Goal: Information Seeking & Learning: Learn about a topic

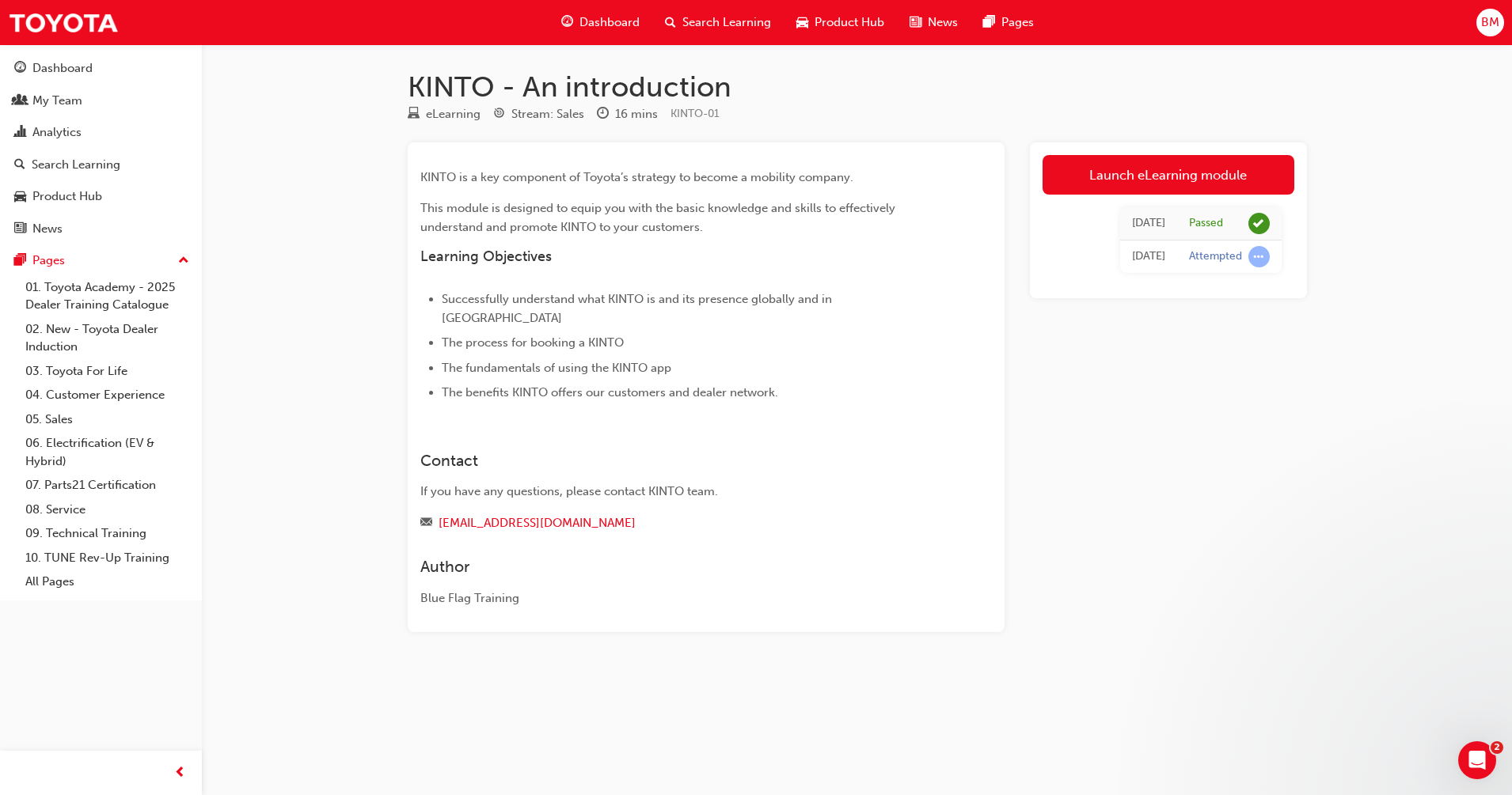
click at [598, 23] on span "Dashboard" at bounding box center [609, 22] width 60 height 18
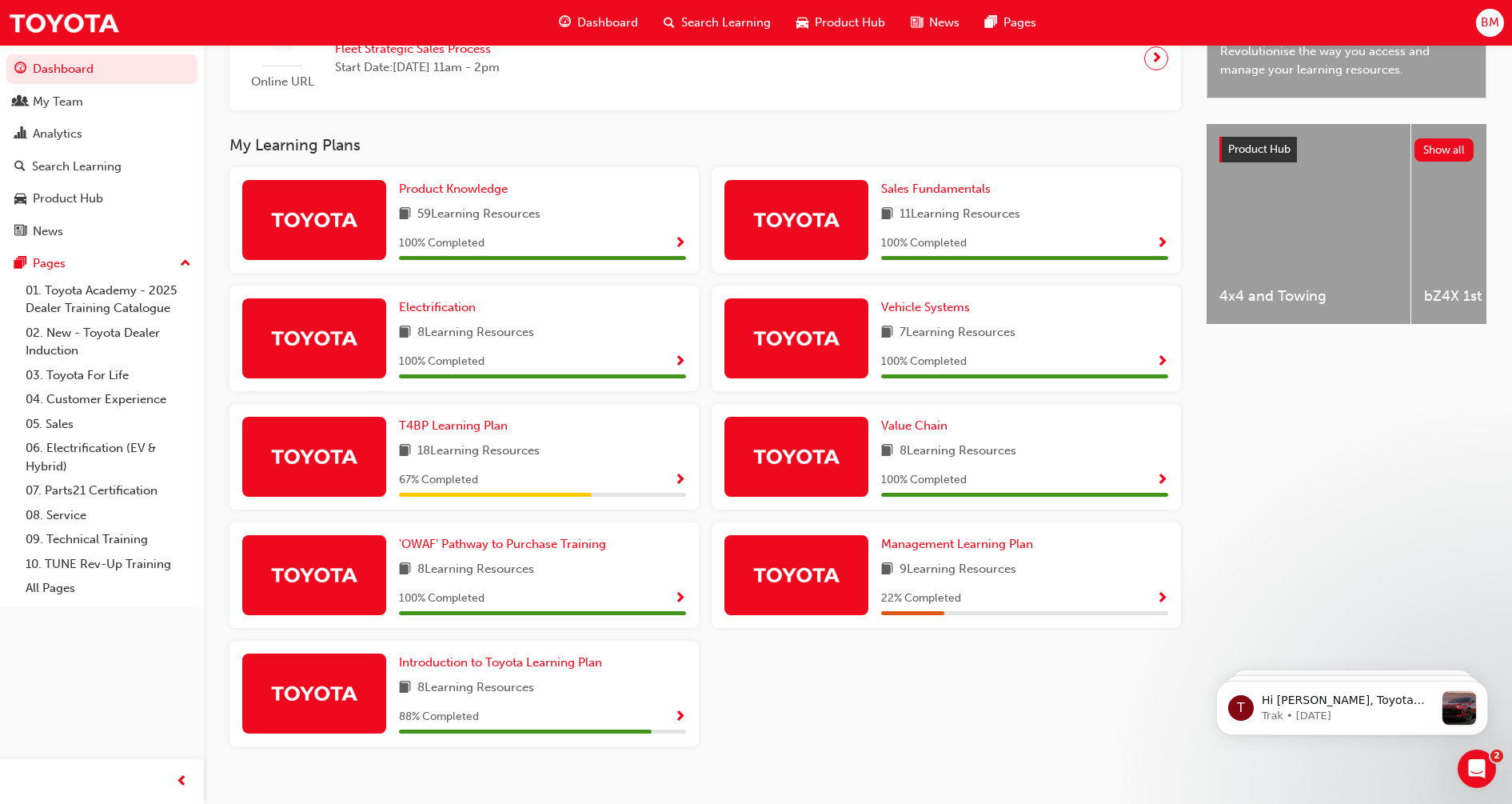
scroll to position [577, 0]
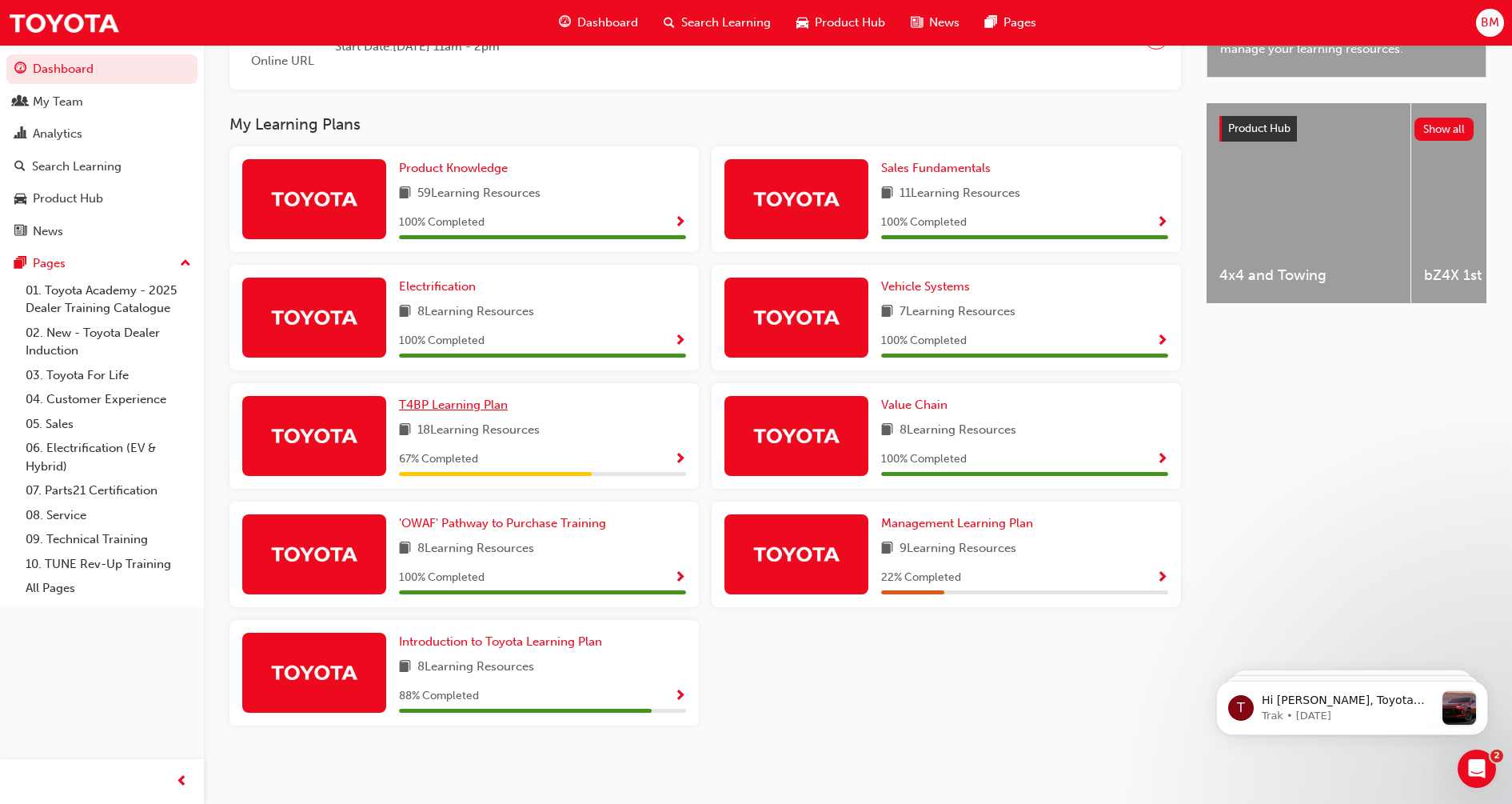
click at [454, 404] on span "T4BP Learning Plan" at bounding box center [454, 405] width 109 height 15
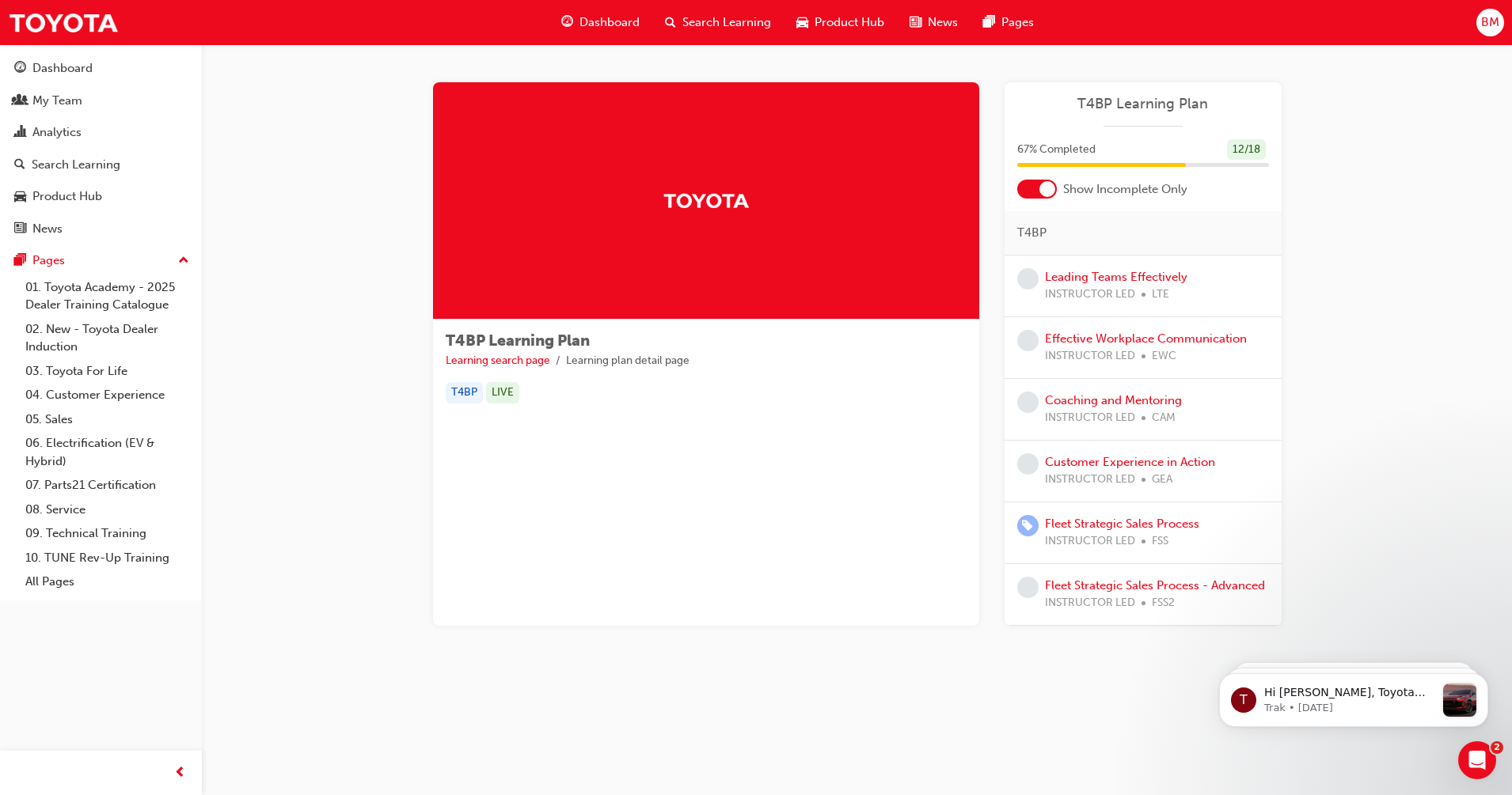
click at [726, 23] on span "Search Learning" at bounding box center [726, 22] width 89 height 18
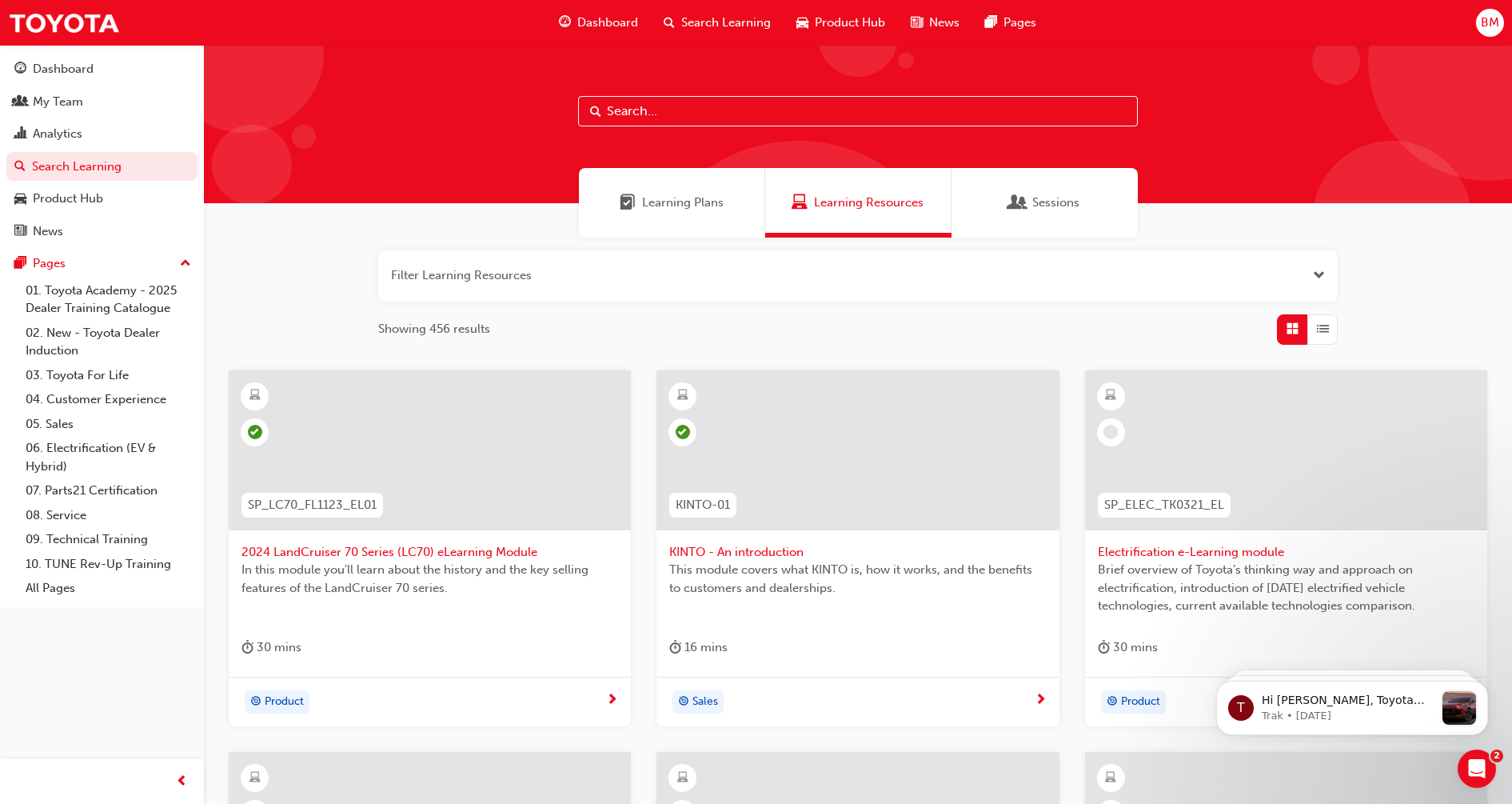
paste input "'OWAF' Pathway to Purchase - Step 4: Experience"
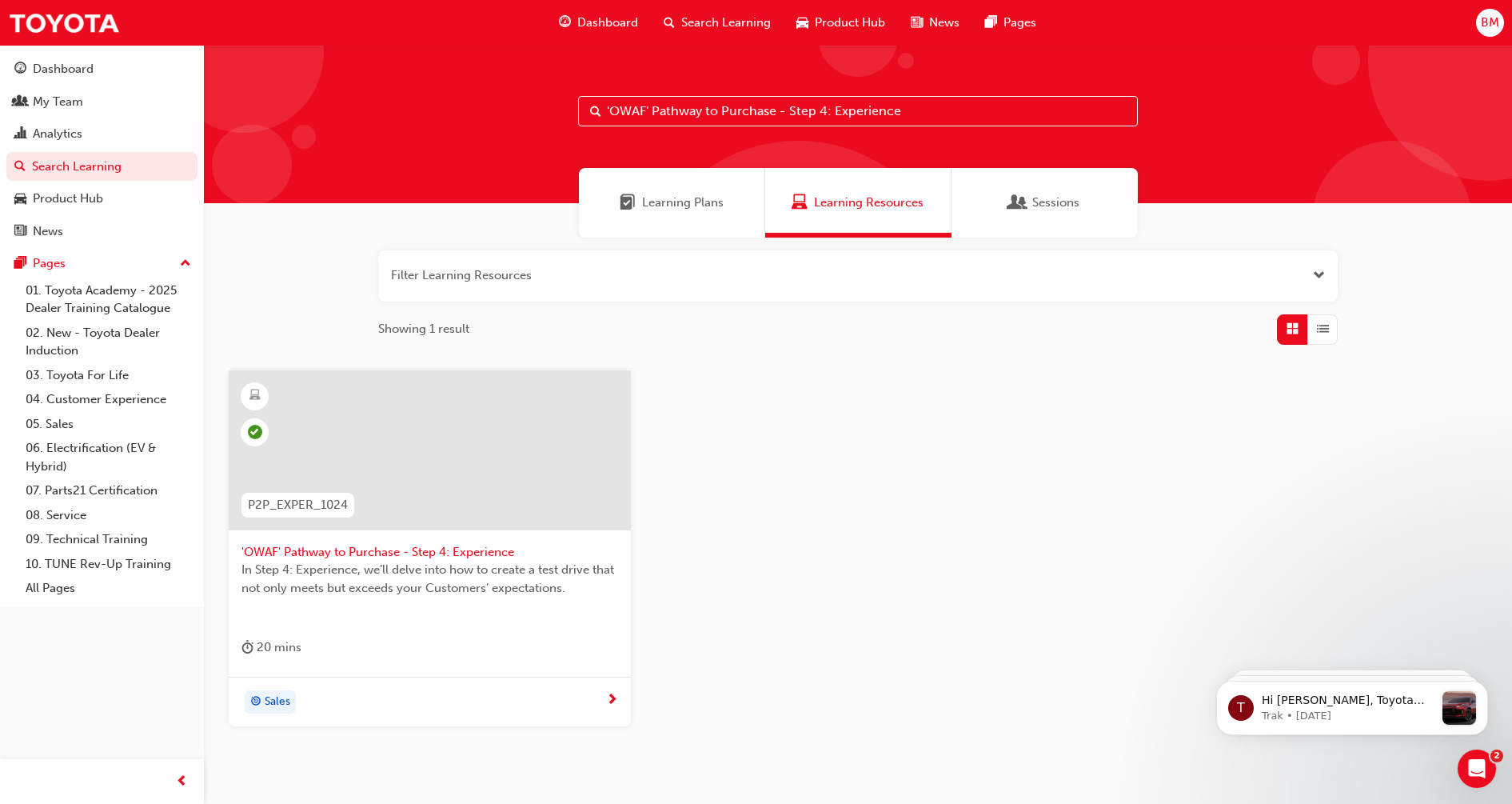
type input "'OWAF' Pathway to Purchase - Step 4: Experience"
click at [407, 554] on span "'OWAF' Pathway to Purchase - Step 4: Experience" at bounding box center [430, 552] width 377 height 18
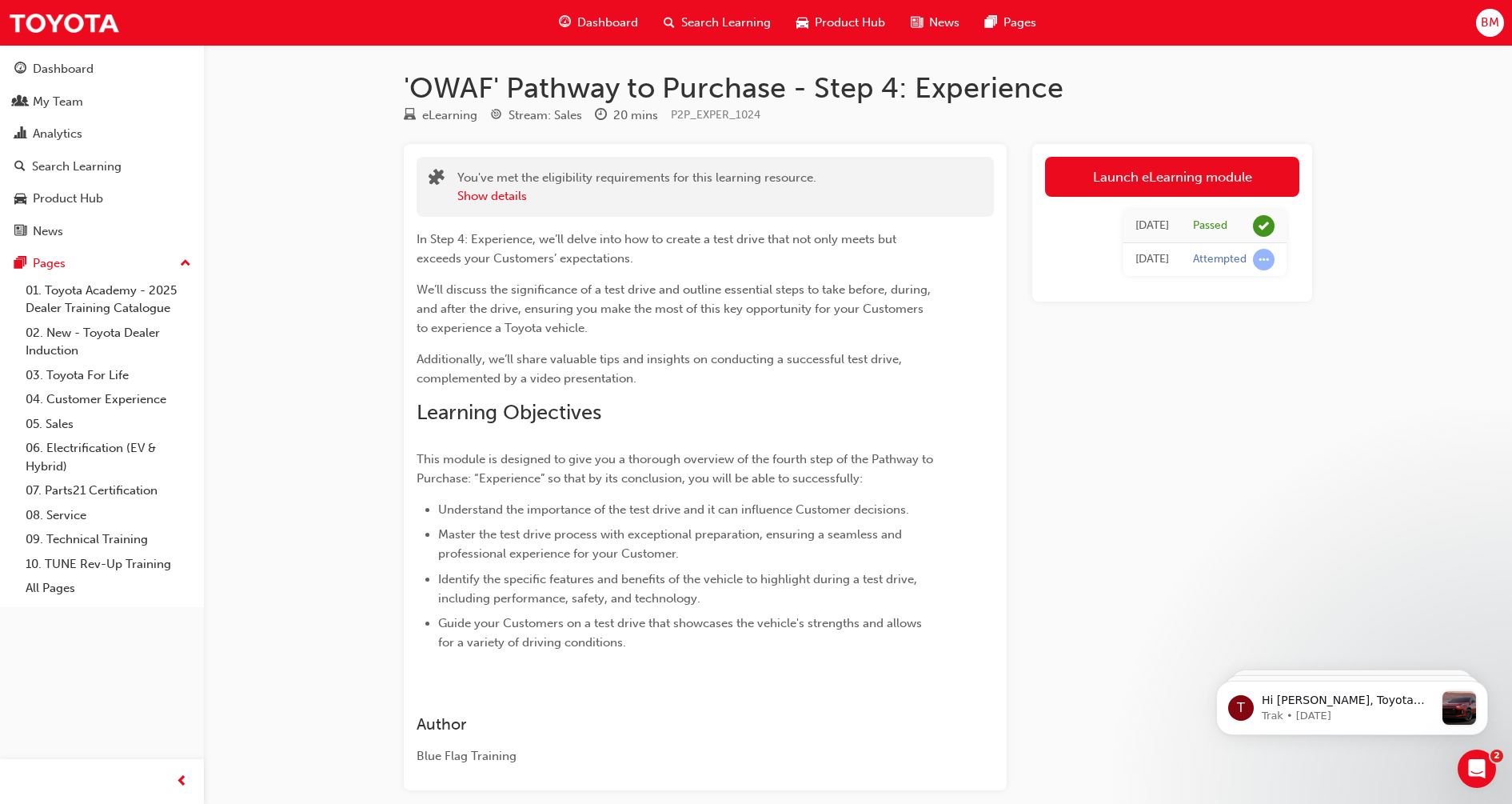
click at [706, 17] on span "Search Learning" at bounding box center [726, 23] width 90 height 18
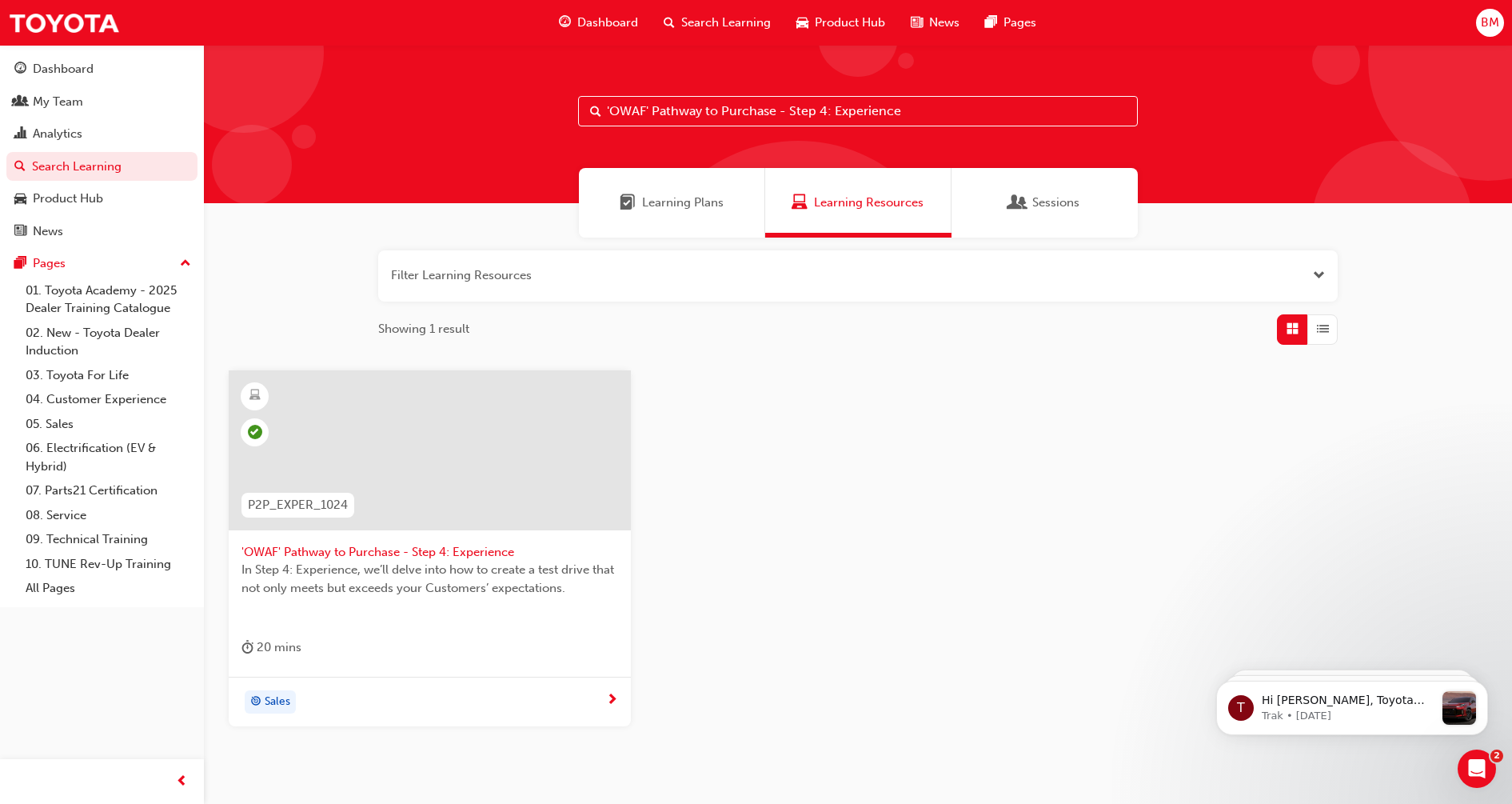
drag, startPoint x: 938, startPoint y: 102, endPoint x: 495, endPoint y: 113, distance: 443.1
click at [495, 113] on div "'OWAF' Pathway to Purchase - Step 4: Experience" at bounding box center [858, 123] width 1308 height 159
paste input "5: Offer to Purchas"
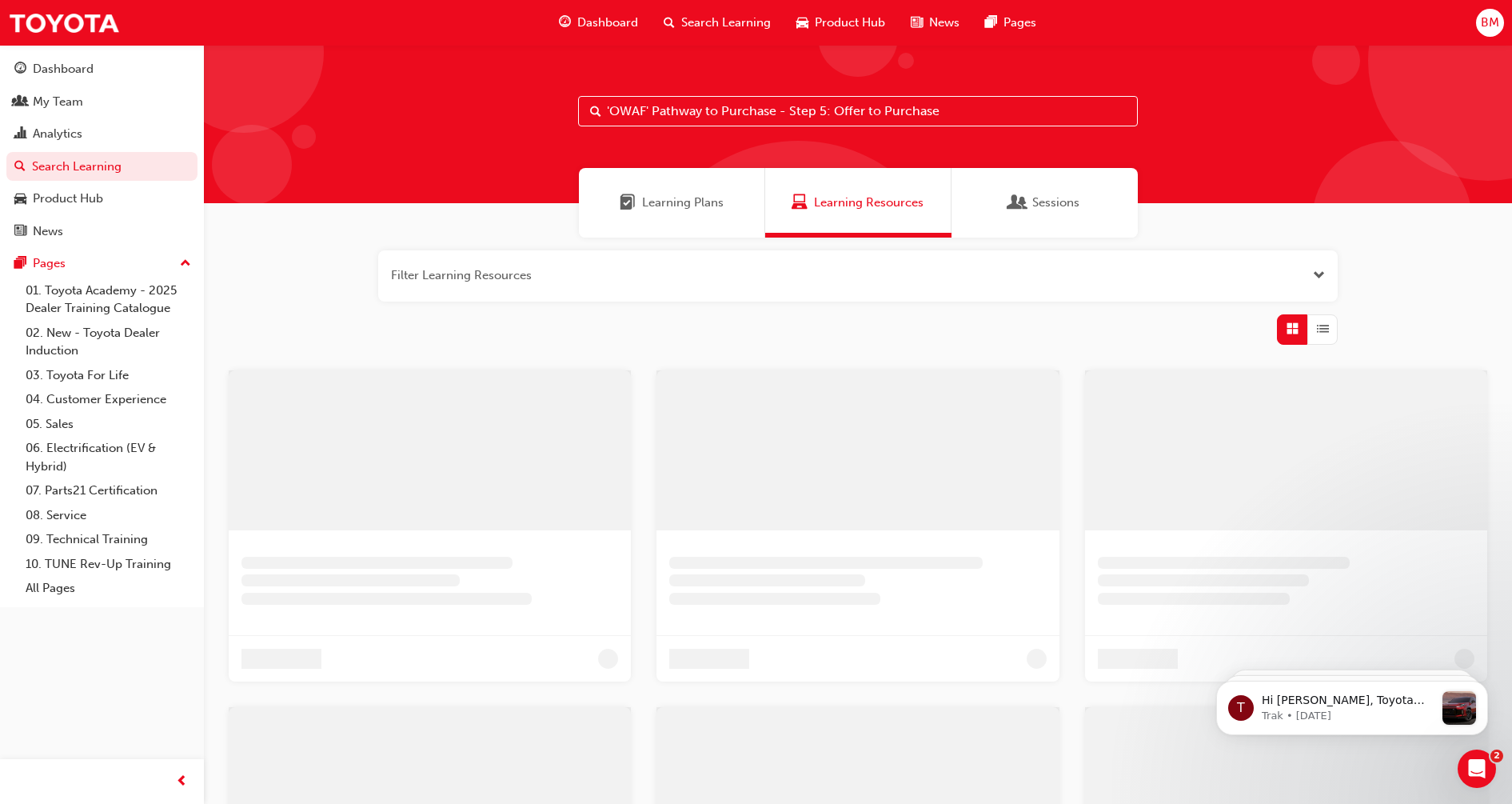
type input "'OWAF' Pathway to Purchase - Step 5: Offer to Purchase"
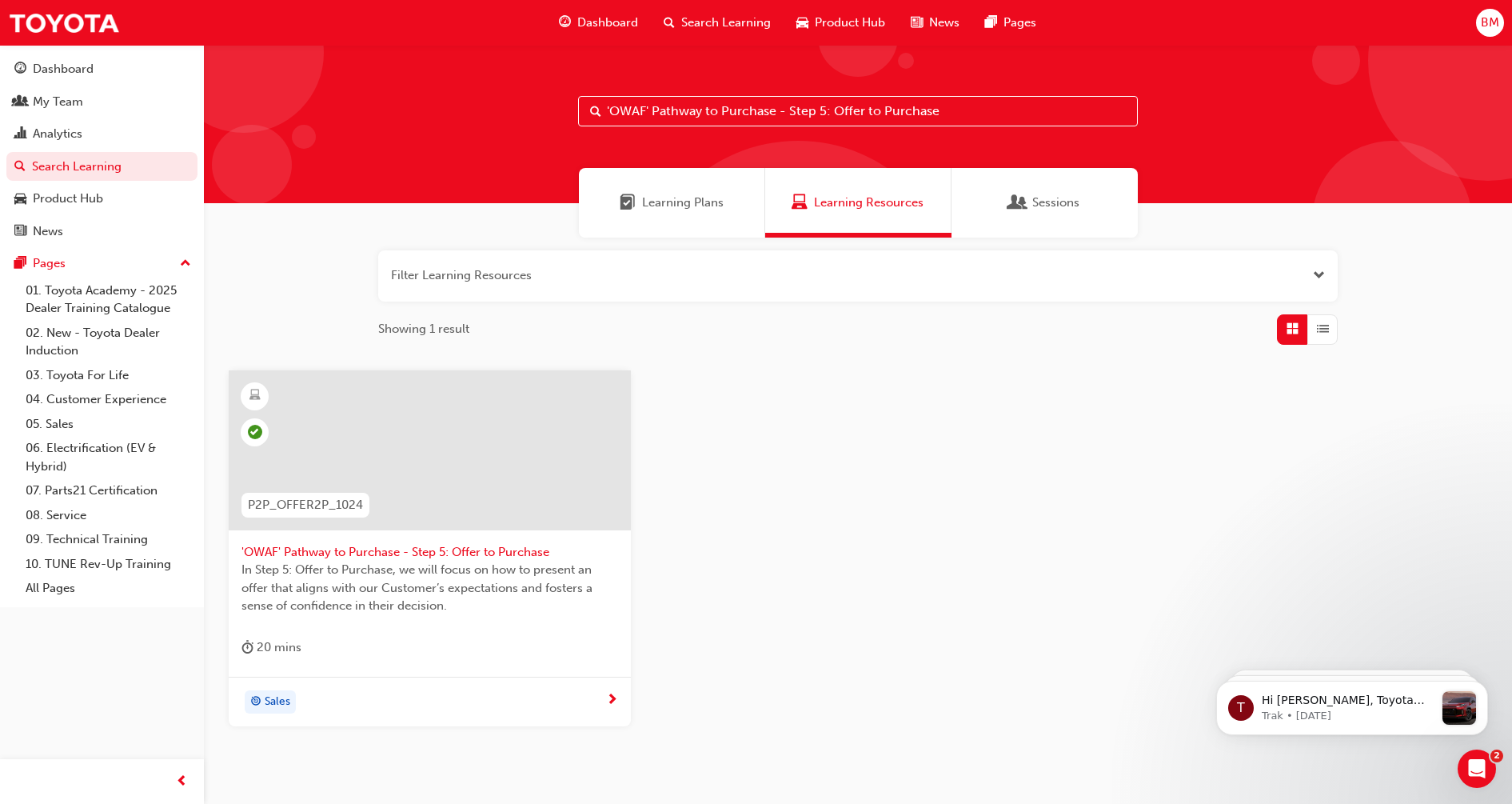
scroll to position [78, 0]
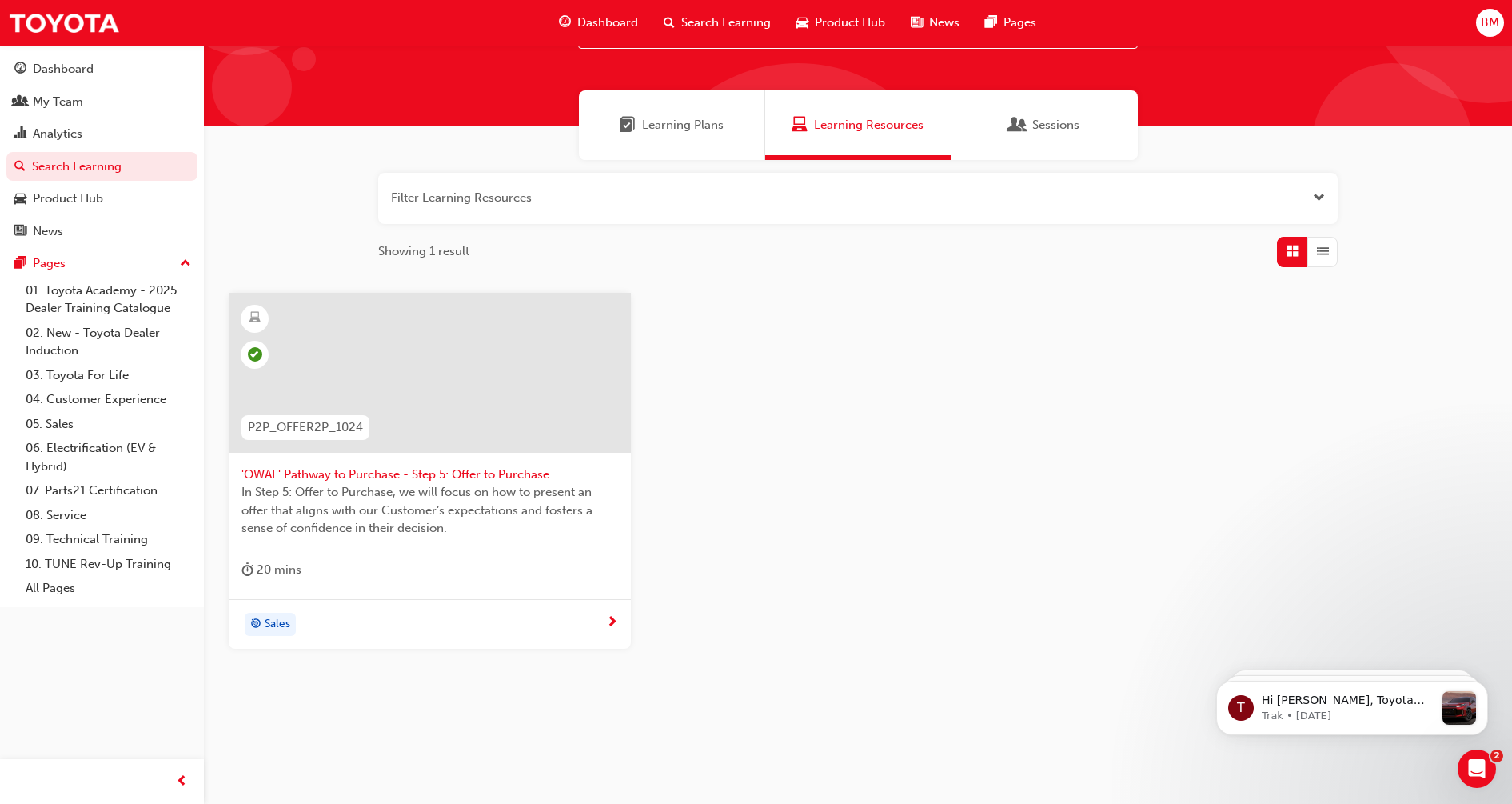
click at [518, 471] on span "'OWAF' Pathway to Purchase - Step 5: Offer to Purchase" at bounding box center [430, 475] width 377 height 18
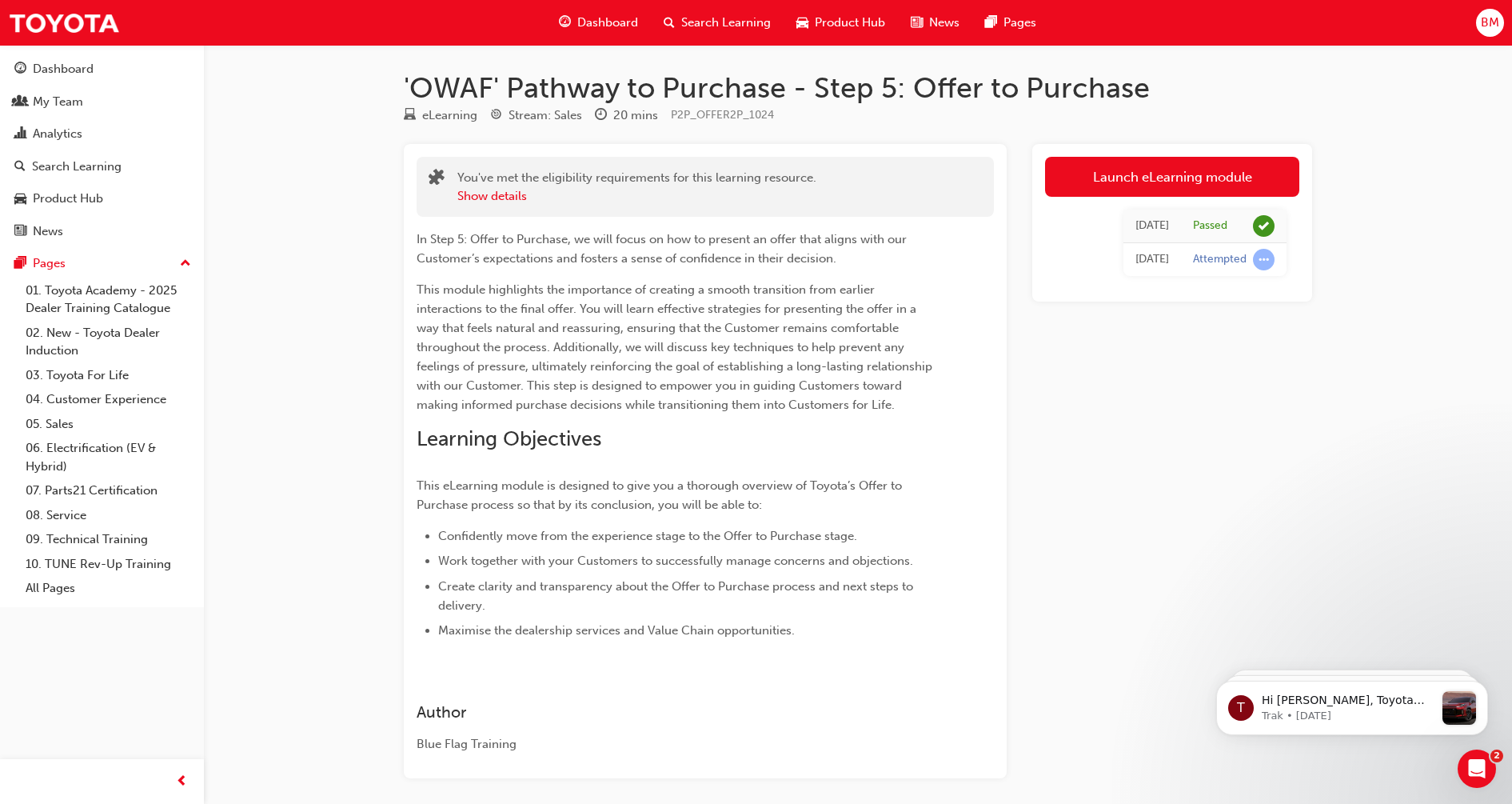
click at [723, 24] on span "Search Learning" at bounding box center [726, 23] width 90 height 18
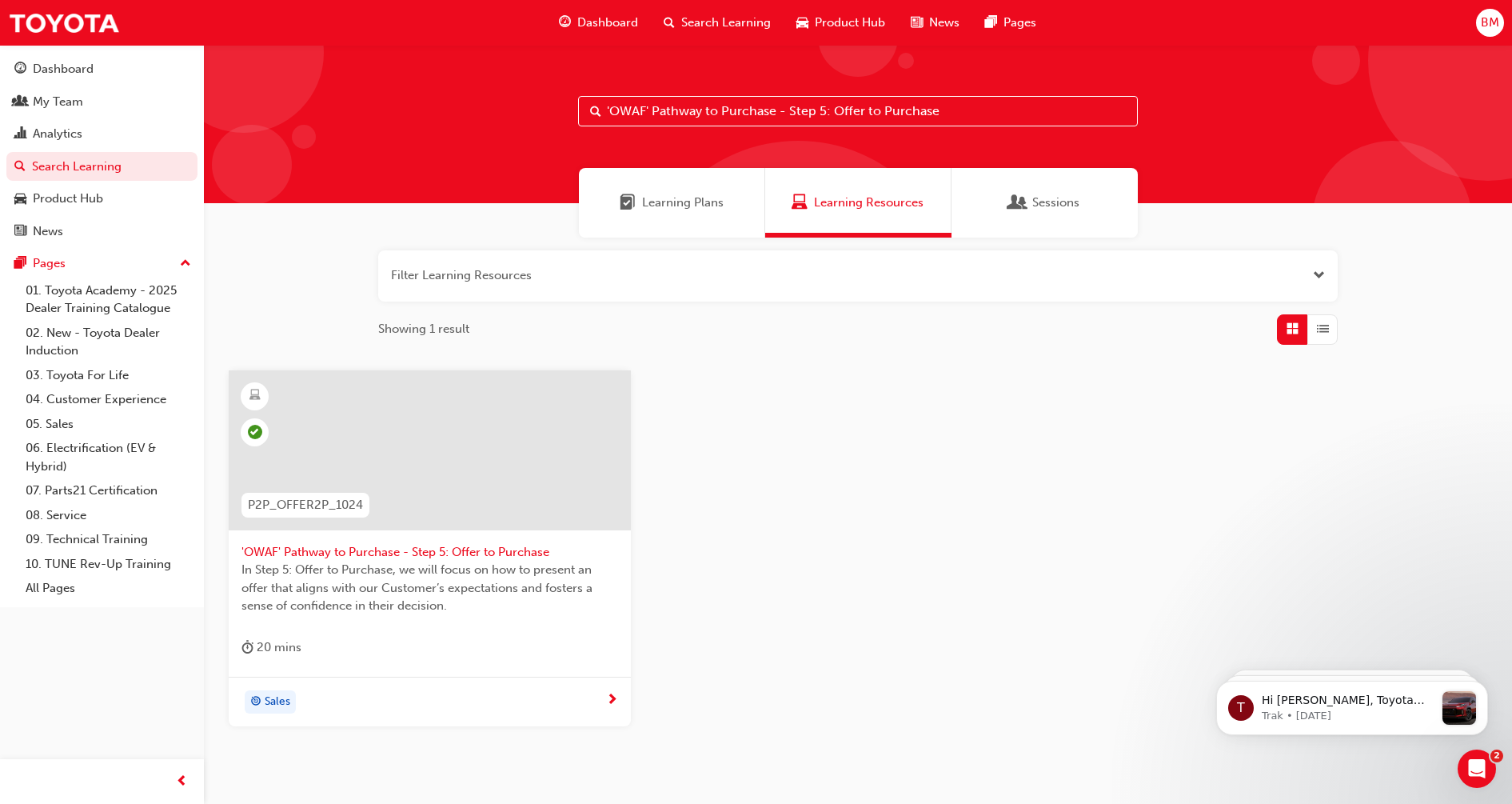
drag, startPoint x: 565, startPoint y: 115, endPoint x: 268, endPoint y: 121, distance: 297.1
click at [268, 121] on div "'OWAF' Pathway to Purchase - Step 5: Offer to Purchase" at bounding box center [858, 123] width 1308 height 159
paste input "6: Vehicle Delivery"
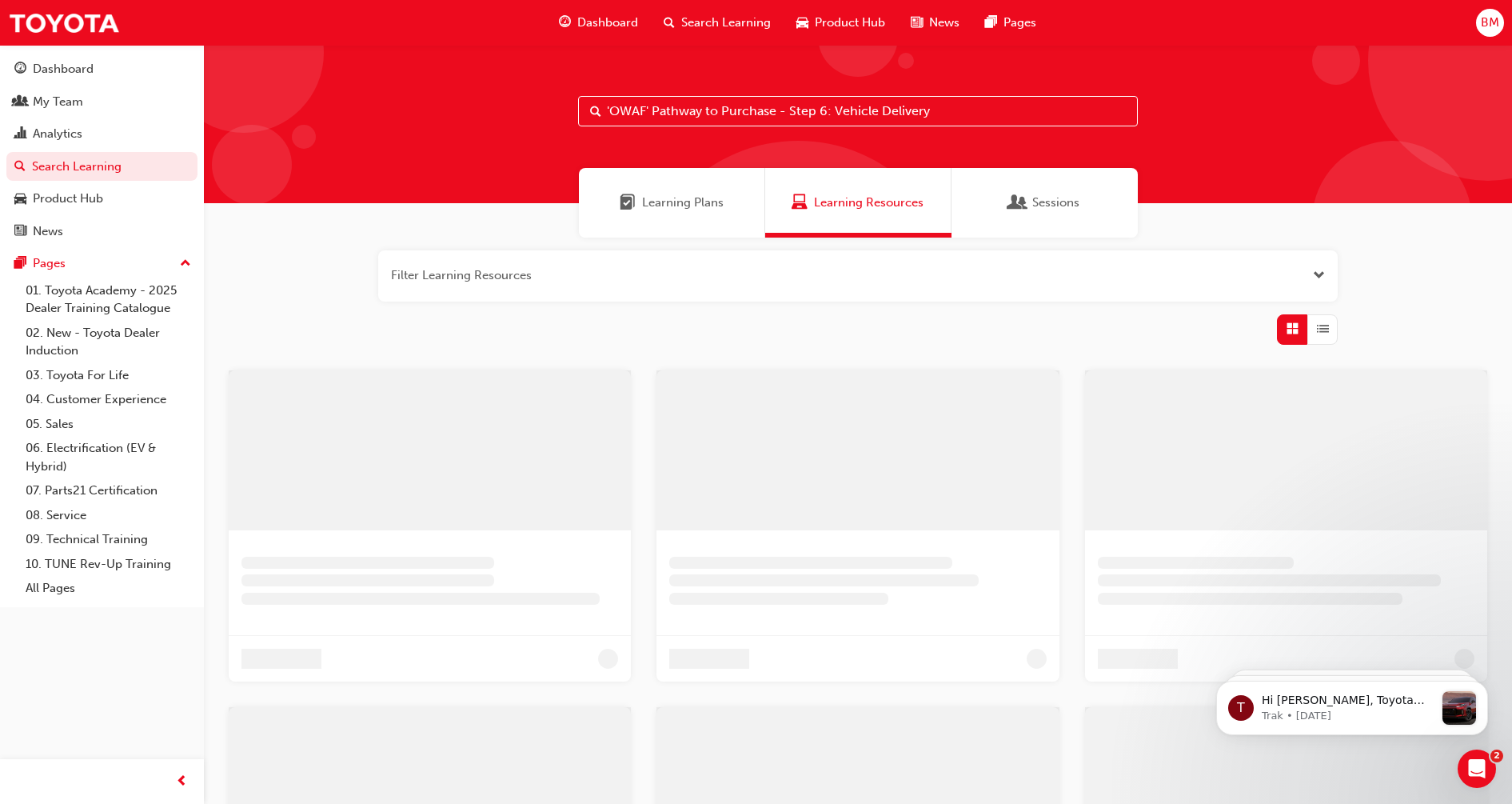
type input "'OWAF' Pathway to Purchase - Step 6: Vehicle Delivery"
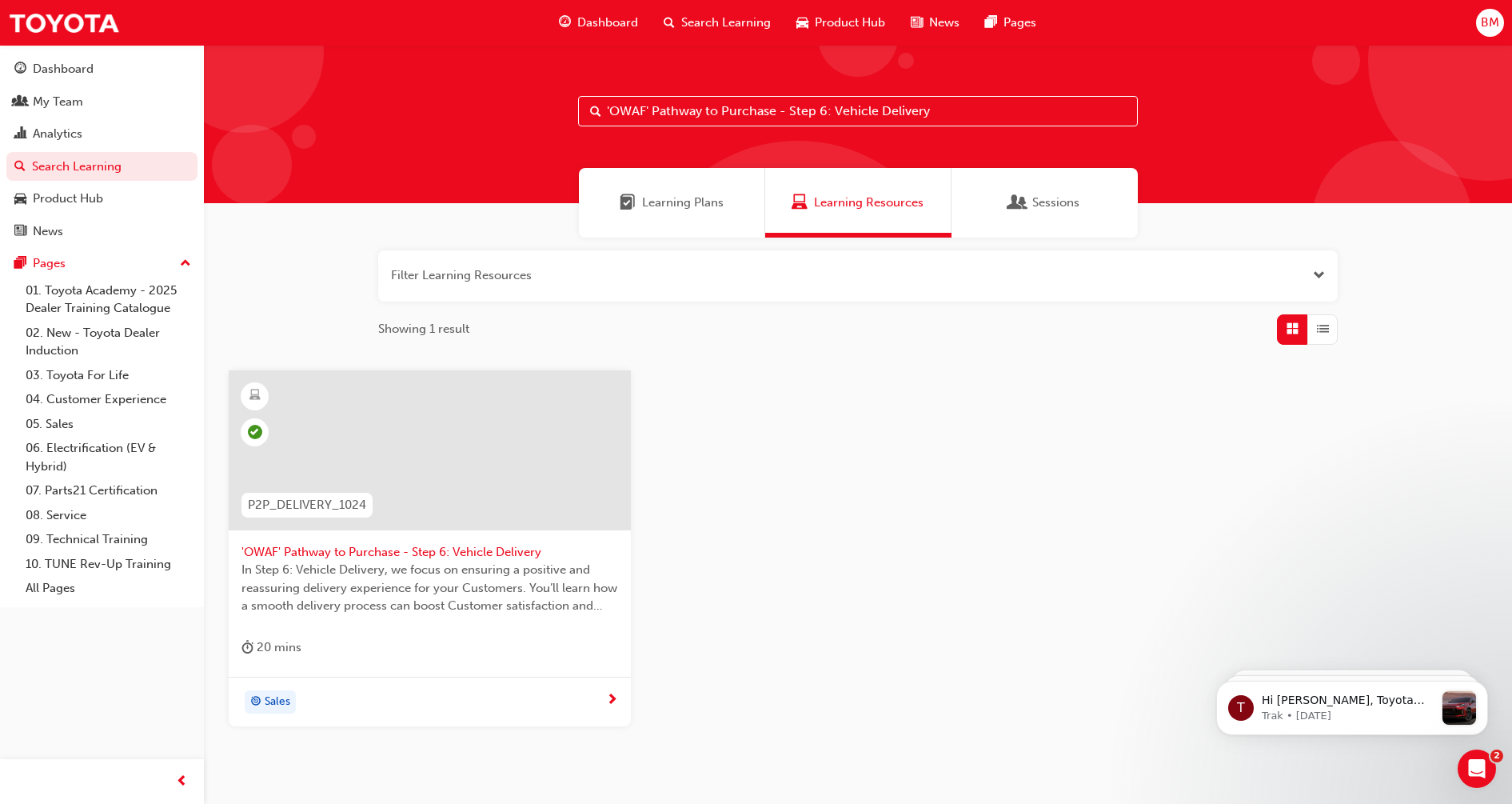
click at [467, 543] on span "'OWAF' Pathway to Purchase - Step 6: Vehicle Delivery" at bounding box center [430, 552] width 377 height 18
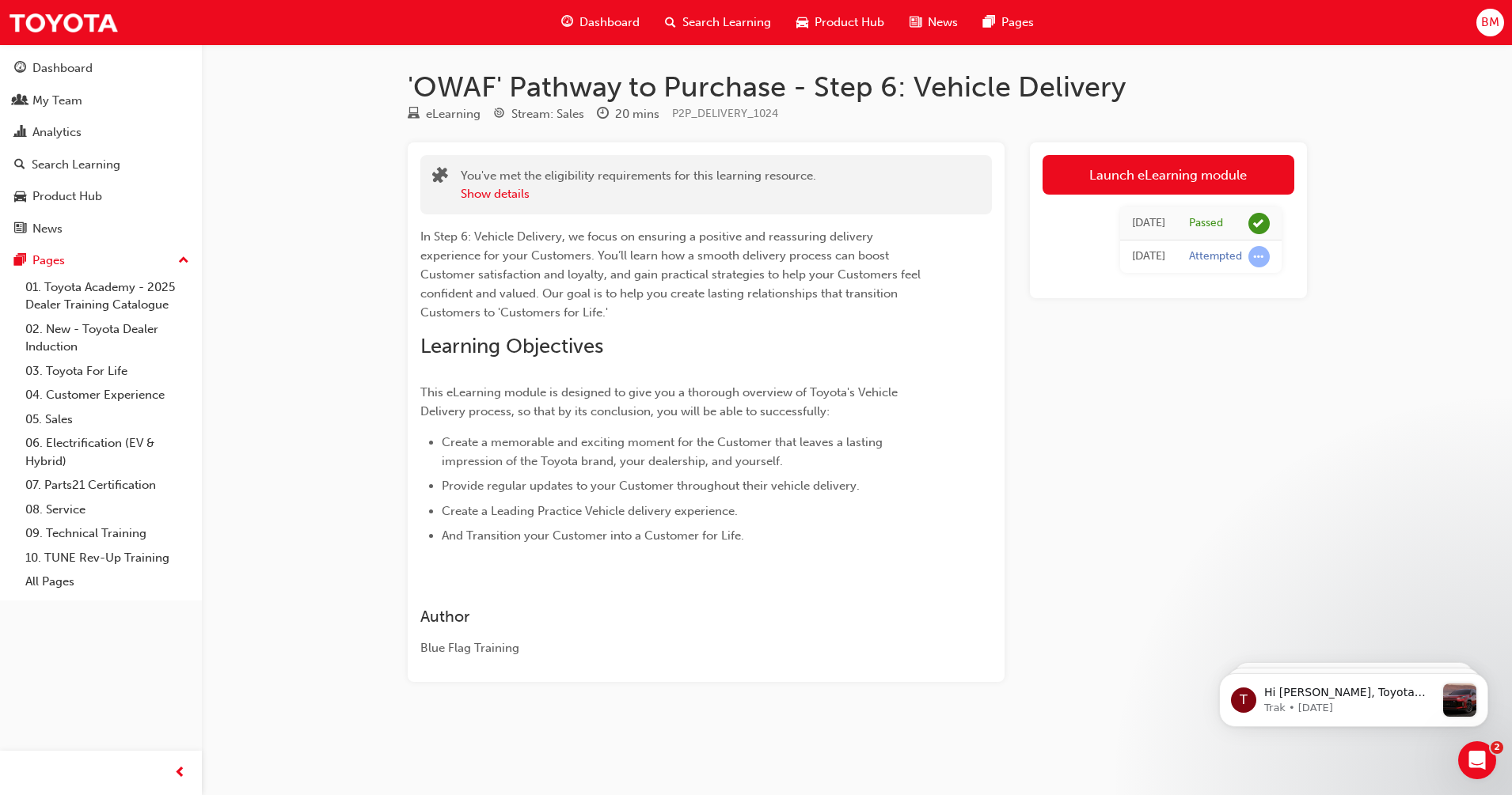
click at [720, 23] on span "Search Learning" at bounding box center [726, 22] width 89 height 18
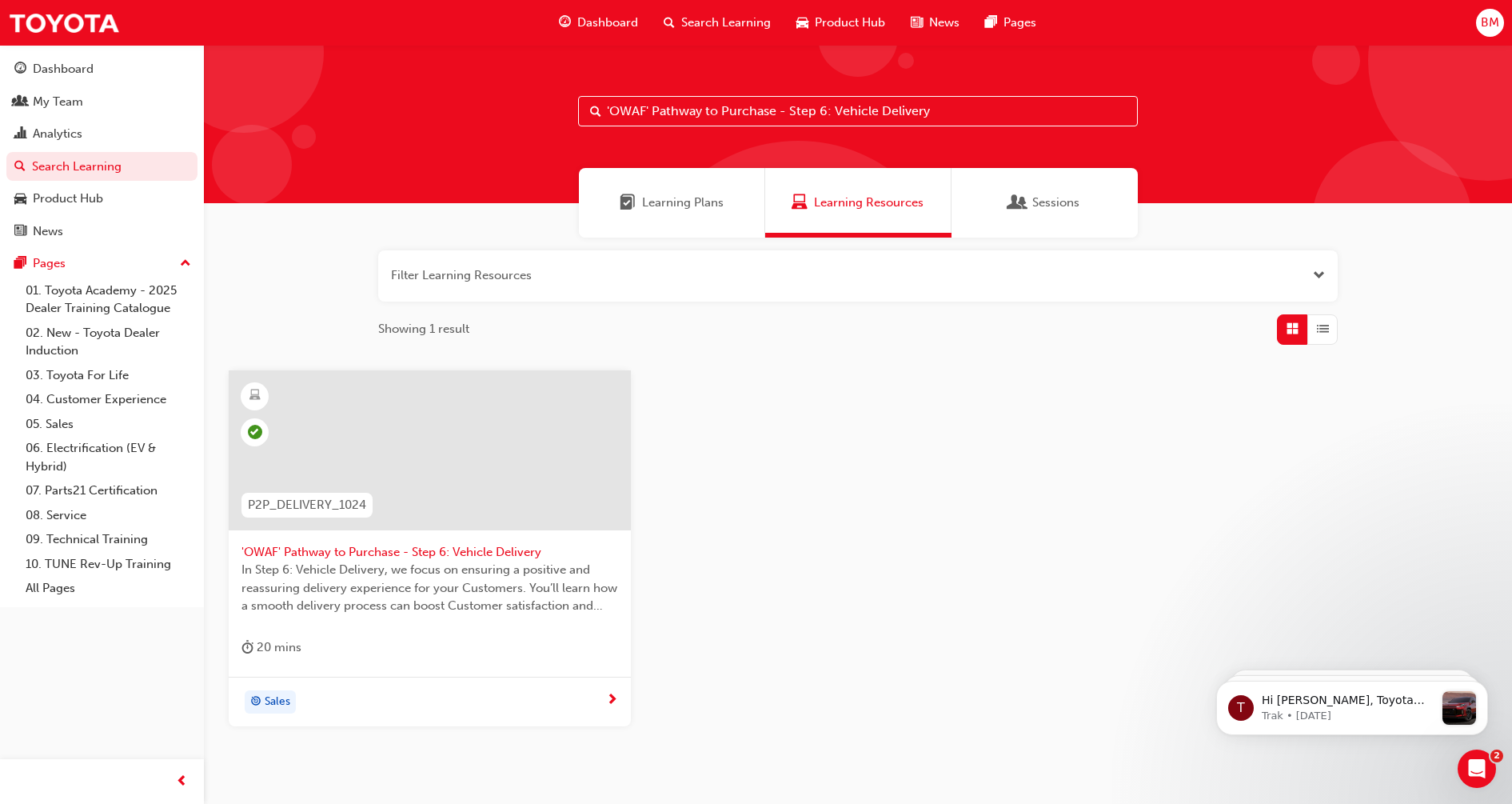
drag, startPoint x: 982, startPoint y: 112, endPoint x: 509, endPoint y: 113, distance: 473.0
click at [509, 113] on div "'OWAF' Pathway to Purchase - Step 6: Vehicle Delivery" at bounding box center [858, 123] width 1308 height 159
paste input "7: Follow-Up"
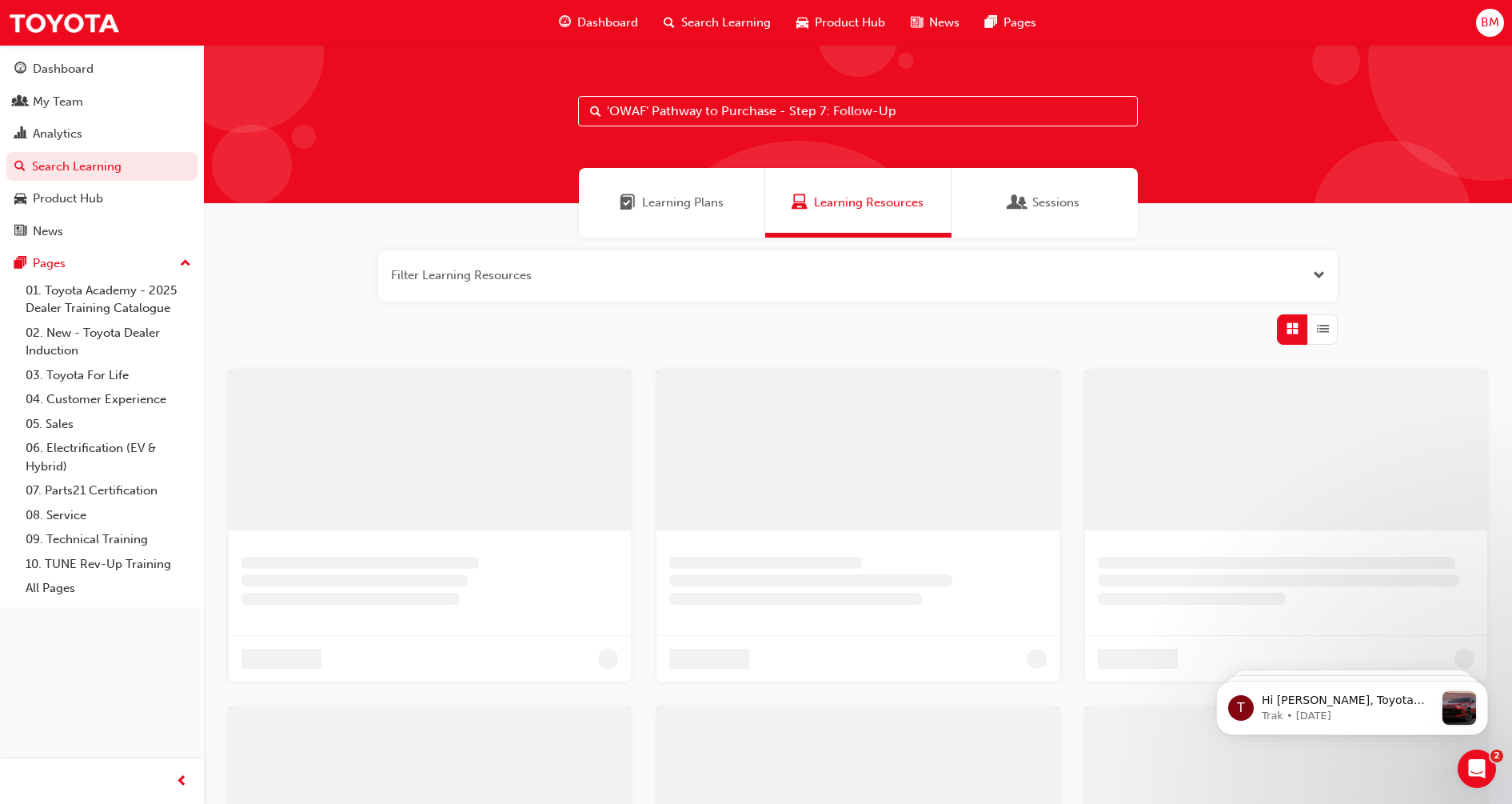
type input "'OWAF' Pathway to Purchase - Step 7: Follow-Up"
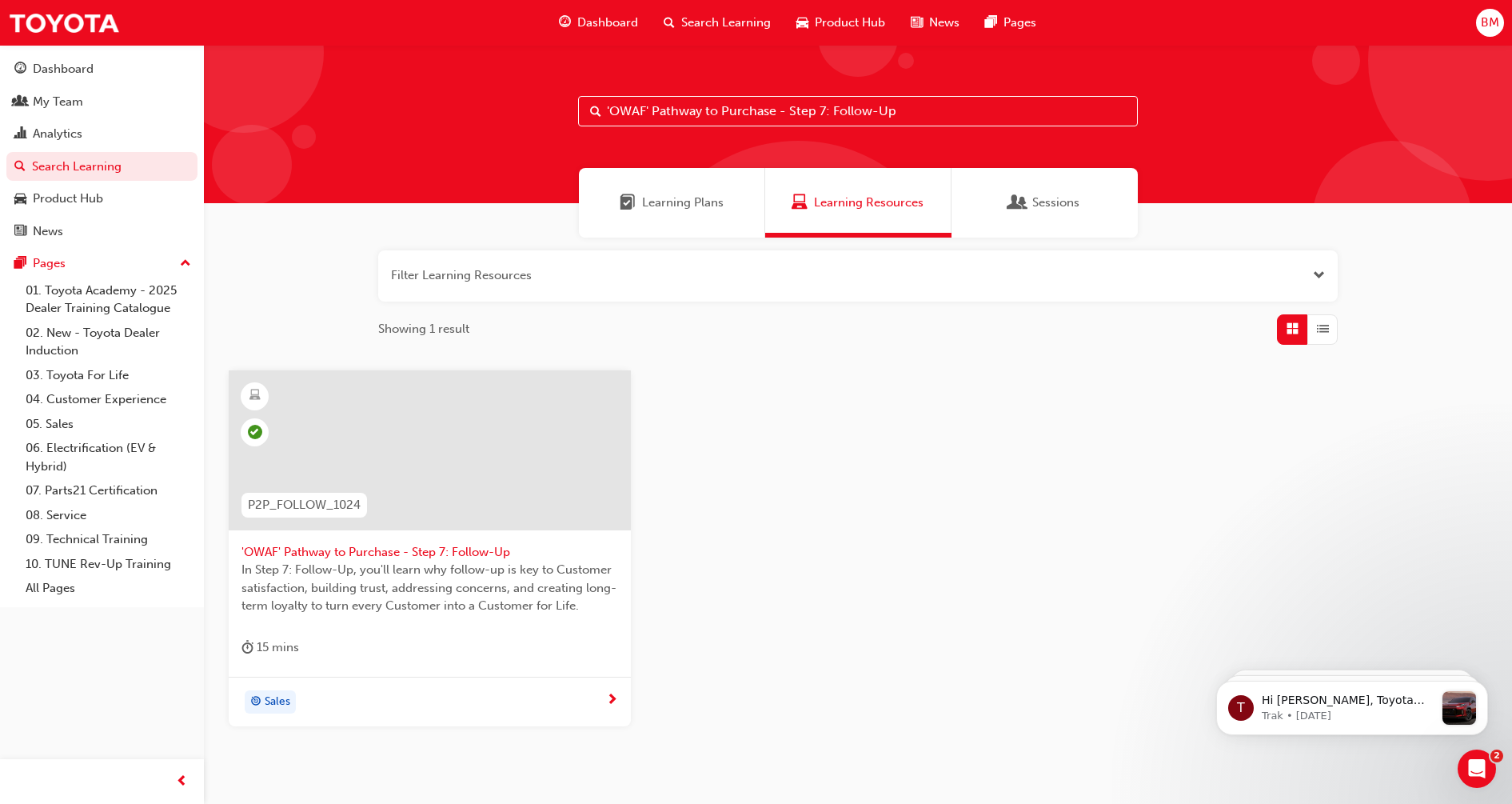
click at [495, 547] on span "'OWAF' Pathway to Purchase - Step 7: Follow-Up" at bounding box center [430, 552] width 377 height 18
